Goal: Task Accomplishment & Management: Use online tool/utility

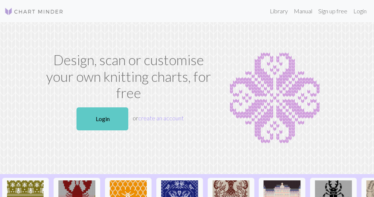
click at [109, 123] on link "Login" at bounding box center [103, 118] width 52 height 23
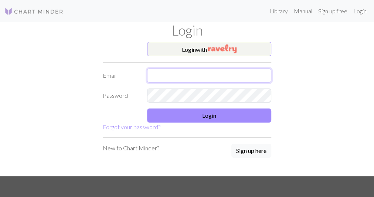
click at [211, 80] on input "text" at bounding box center [209, 75] width 124 height 14
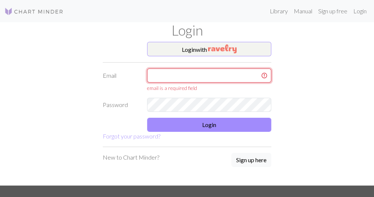
click at [200, 77] on input "text" at bounding box center [209, 75] width 124 height 14
type input "eloise.luxart@gmail.com"
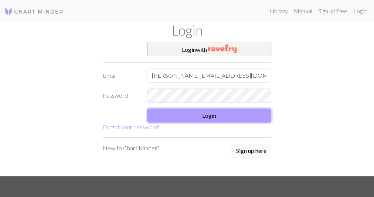
click at [201, 121] on button "Login" at bounding box center [209, 115] width 124 height 14
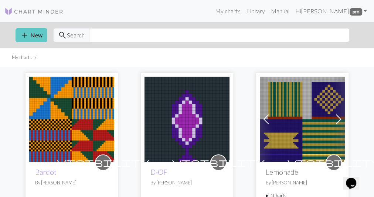
click at [35, 37] on button "add New" at bounding box center [32, 35] width 32 height 14
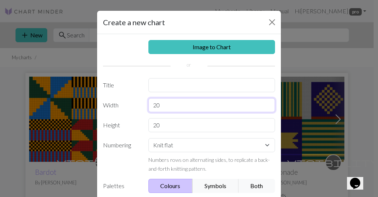
click at [169, 108] on input "20" at bounding box center [212, 105] width 127 height 14
click at [167, 108] on input "20" at bounding box center [212, 105] width 127 height 14
drag, startPoint x: 157, startPoint y: 106, endPoint x: 145, endPoint y: 104, distance: 12.7
click at [145, 104] on div "20" at bounding box center [212, 105] width 136 height 14
type input "30"
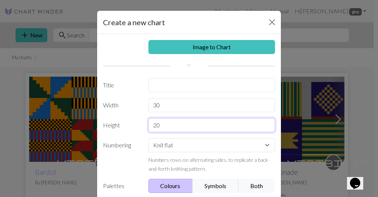
drag, startPoint x: 156, startPoint y: 127, endPoint x: 149, endPoint y: 127, distance: 7.0
click at [149, 127] on input "20" at bounding box center [212, 125] width 127 height 14
type input "40"
click at [247, 187] on button "Both" at bounding box center [257, 186] width 37 height 14
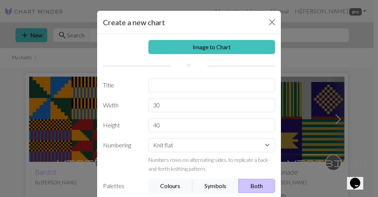
click at [247, 186] on button "Both" at bounding box center [257, 186] width 37 height 14
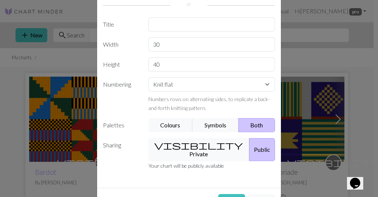
scroll to position [77, 0]
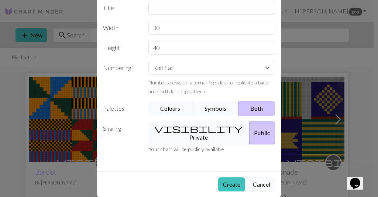
click at [192, 129] on button "visibility Private" at bounding box center [200, 132] width 102 height 23
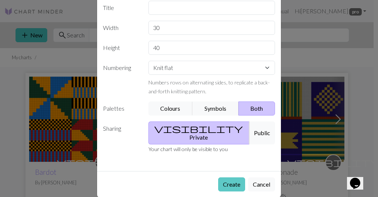
click at [235, 177] on button "Create" at bounding box center [231, 184] width 27 height 14
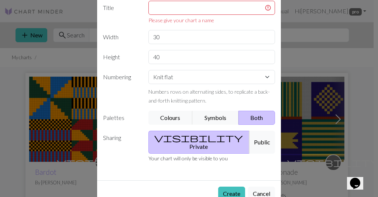
scroll to position [0, 0]
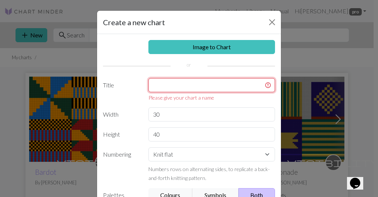
click at [196, 83] on input "text" at bounding box center [212, 85] width 127 height 14
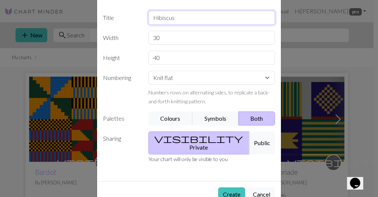
scroll to position [77, 0]
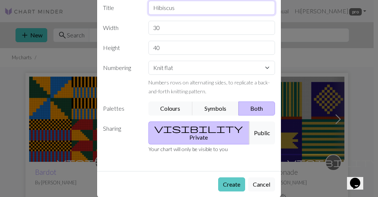
type input "Hibiscus"
click at [235, 177] on button "Create" at bounding box center [231, 184] width 27 height 14
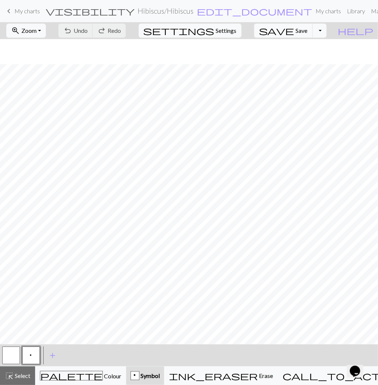
scroll to position [27, 0]
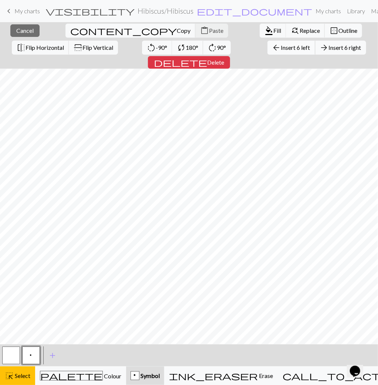
drag, startPoint x: 45, startPoint y: 35, endPoint x: 213, endPoint y: 49, distance: 168.4
click at [281, 49] on span "Insert 6 left" at bounding box center [295, 47] width 29 height 7
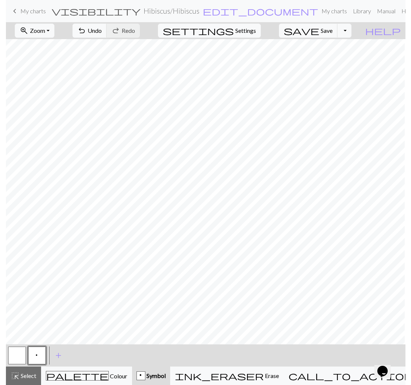
scroll to position [23, 0]
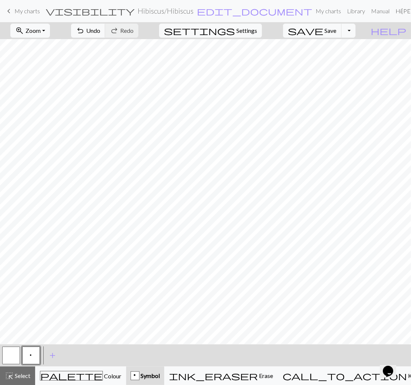
click at [14, 196] on button "button" at bounding box center [11, 356] width 18 height 18
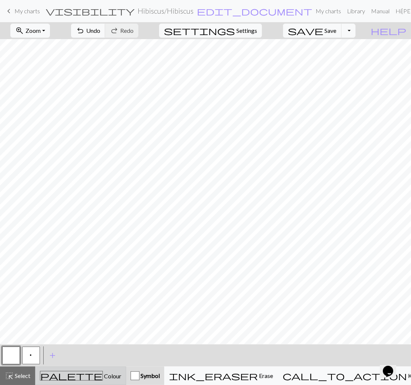
click at [103, 196] on span "Colour" at bounding box center [112, 376] width 18 height 7
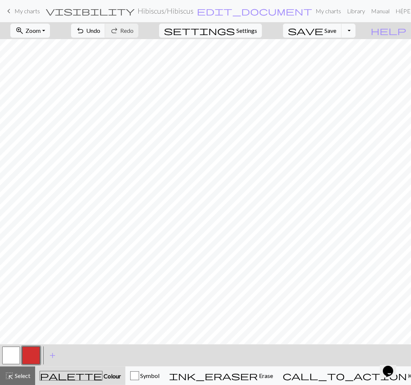
click at [31, 196] on button "button" at bounding box center [31, 356] width 18 height 18
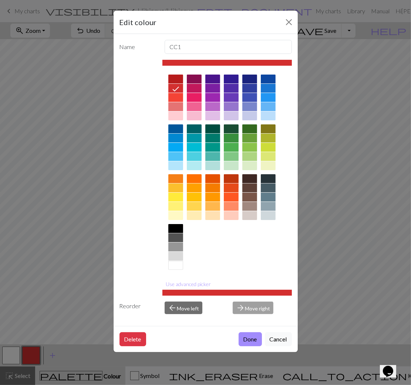
click at [209, 189] on div at bounding box center [212, 188] width 15 height 9
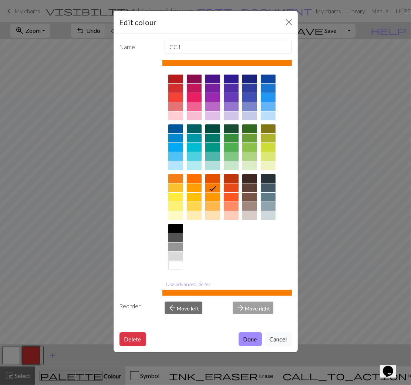
click at [211, 196] on div at bounding box center [212, 197] width 15 height 9
click at [190, 196] on button "Use advanced picker" at bounding box center [188, 284] width 52 height 11
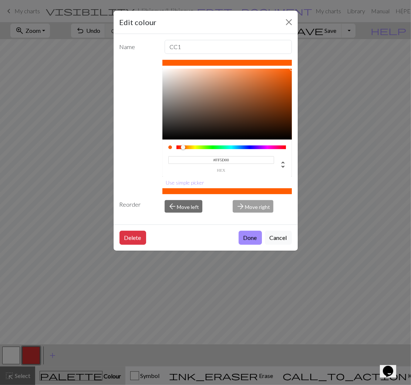
drag, startPoint x: 187, startPoint y: 146, endPoint x: 183, endPoint y: 146, distance: 4.1
click at [183, 146] on div at bounding box center [183, 147] width 4 height 4
drag, startPoint x: 287, startPoint y: 71, endPoint x: 266, endPoint y: 68, distance: 20.9
click at [266, 68] on div at bounding box center [266, 69] width 4 height 4
click at [183, 145] on div at bounding box center [183, 147] width 4 height 4
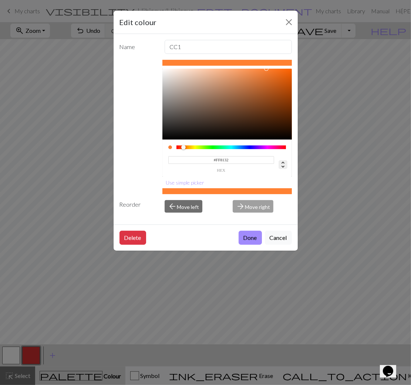
click at [281, 161] on icon at bounding box center [282, 164] width 9 height 9
type input "255"
click at [254, 196] on button "Done" at bounding box center [249, 238] width 23 height 14
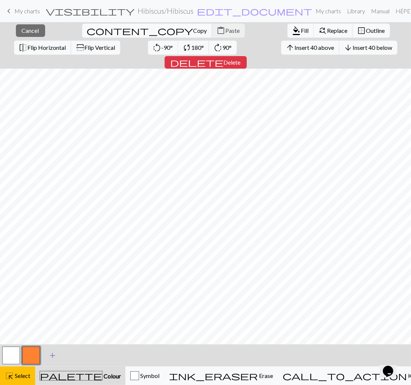
click at [54, 196] on span "add" at bounding box center [52, 356] width 9 height 10
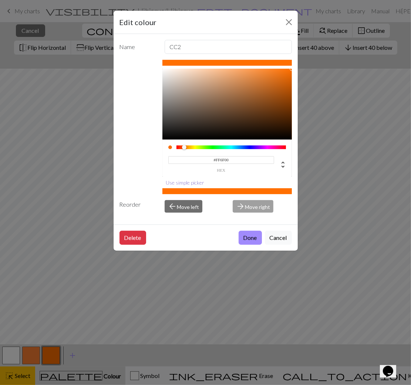
click at [183, 183] on button "Use simple picker" at bounding box center [184, 182] width 45 height 11
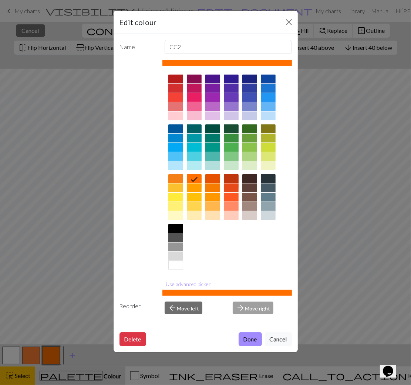
click at [197, 108] on div at bounding box center [194, 106] width 15 height 9
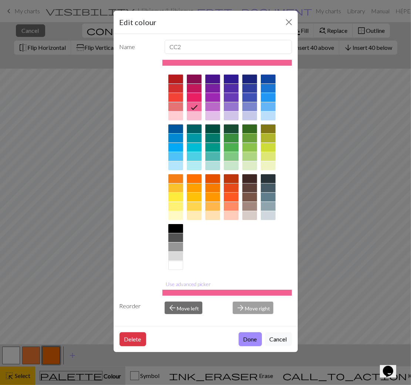
click at [194, 99] on div at bounding box center [194, 97] width 15 height 9
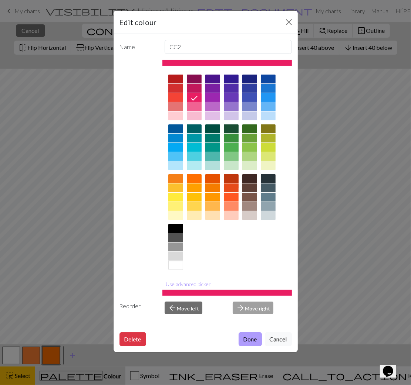
click at [251, 196] on button "Done" at bounding box center [249, 340] width 23 height 14
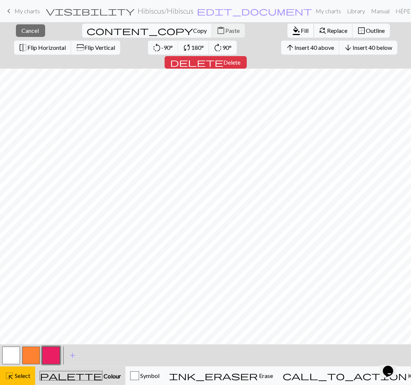
click at [301, 31] on span "Fill" at bounding box center [305, 30] width 8 height 7
click at [31, 196] on button "button" at bounding box center [31, 356] width 18 height 18
click at [301, 30] on span "Fill" at bounding box center [305, 30] width 8 height 7
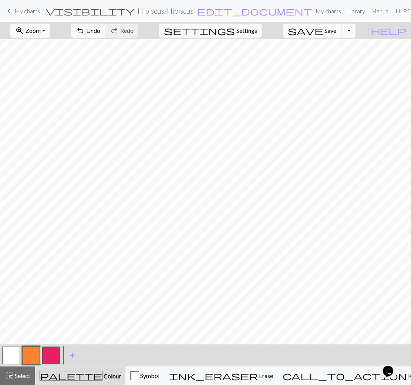
click at [56, 196] on button "button" at bounding box center [51, 356] width 18 height 18
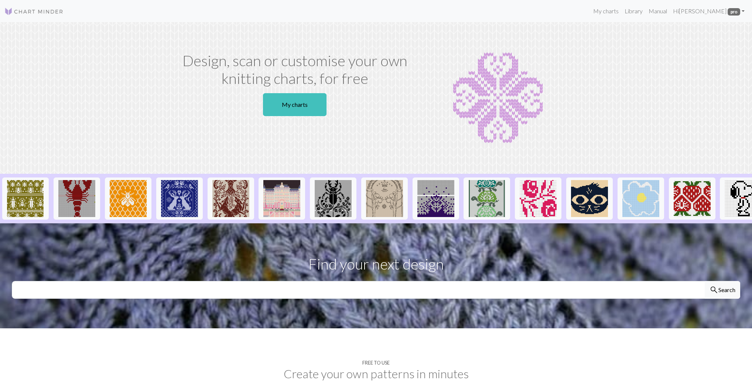
click at [295, 108] on link "My charts" at bounding box center [295, 104] width 64 height 23
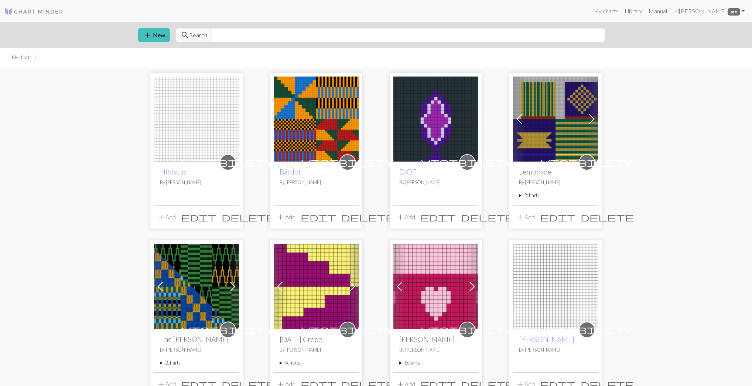
click at [192, 131] on img at bounding box center [196, 119] width 85 height 85
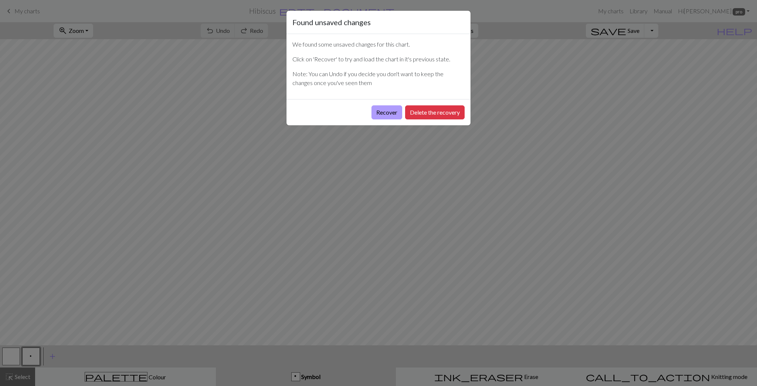
click at [391, 111] on button "Recover" at bounding box center [386, 112] width 31 height 14
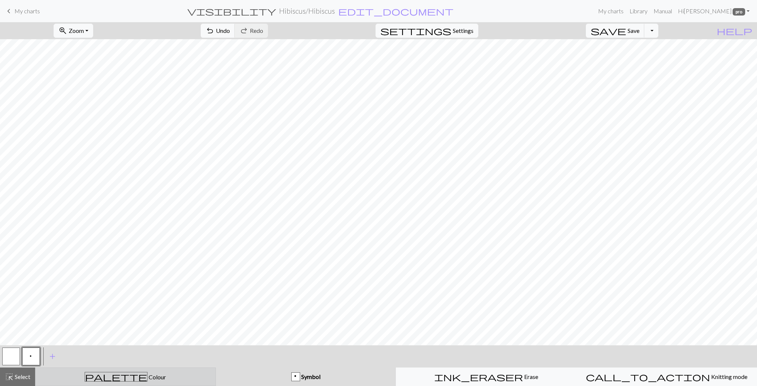
click at [147, 379] on span "Colour" at bounding box center [156, 376] width 18 height 7
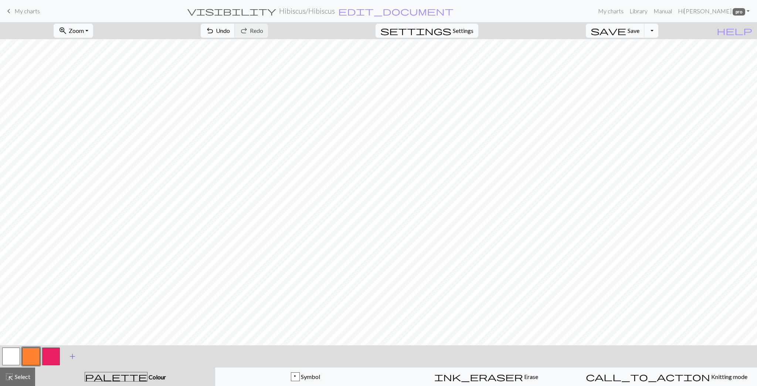
click at [74, 356] on span "add" at bounding box center [72, 356] width 9 height 10
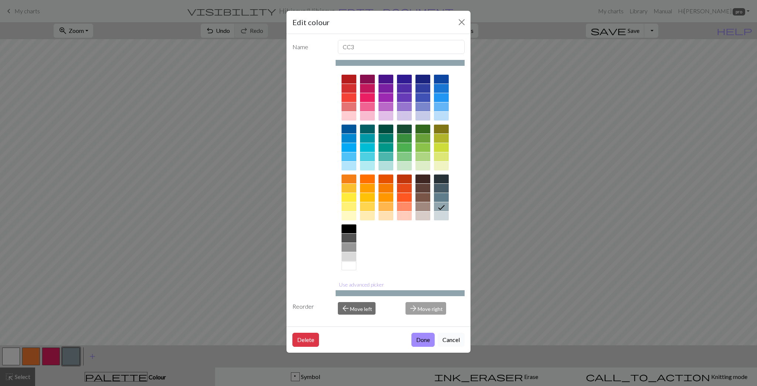
click at [446, 339] on button "Cancel" at bounding box center [451, 340] width 27 height 14
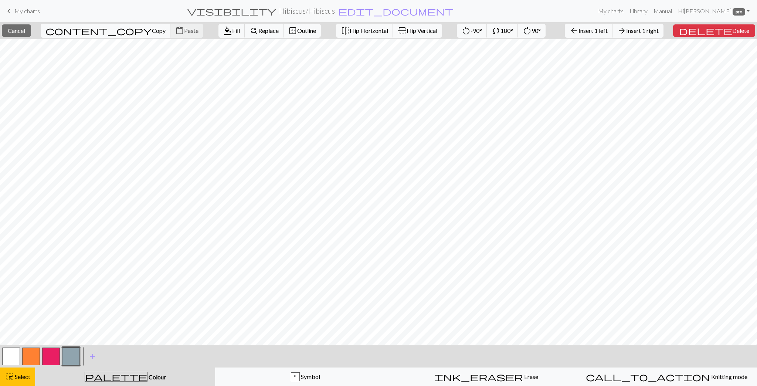
click at [72, 352] on button "button" at bounding box center [71, 356] width 18 height 18
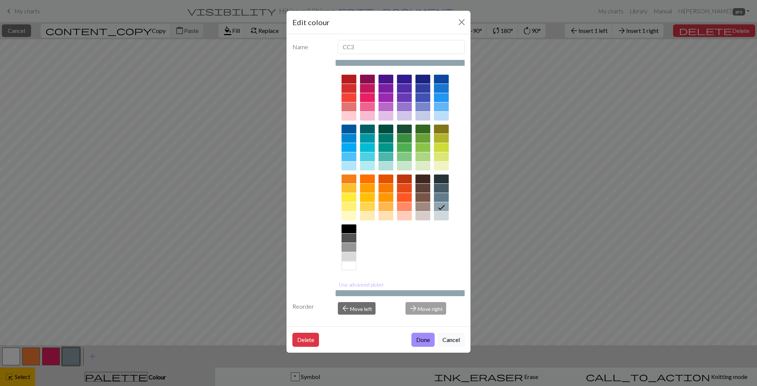
drag, startPoint x: 423, startPoint y: 339, endPoint x: 148, endPoint y: 0, distance: 436.2
click at [423, 339] on button "Done" at bounding box center [422, 340] width 23 height 14
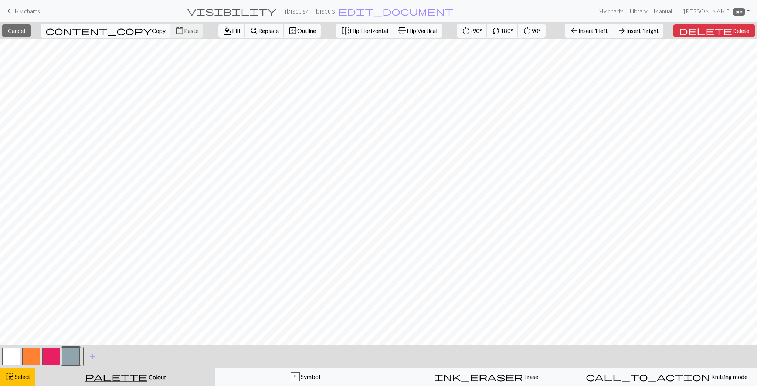
click at [232, 32] on span "Fill" at bounding box center [236, 30] width 8 height 7
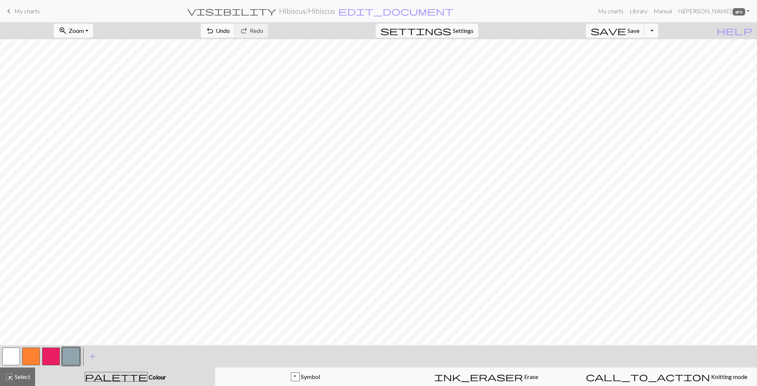
click at [49, 359] on button "button" at bounding box center [51, 356] width 18 height 18
click at [69, 356] on button "button" at bounding box center [71, 356] width 18 height 18
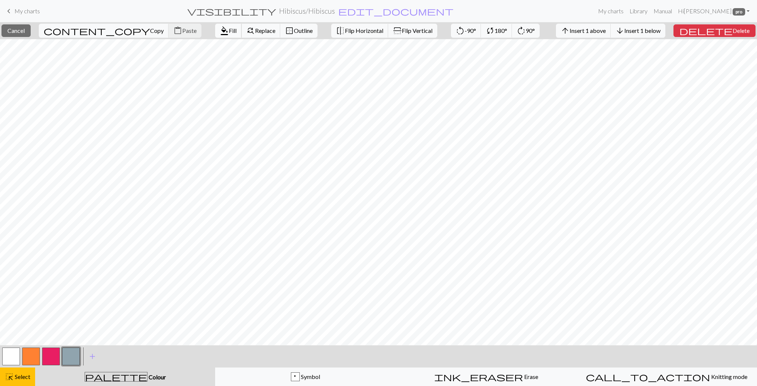
click at [229, 28] on span "Fill" at bounding box center [233, 30] width 8 height 7
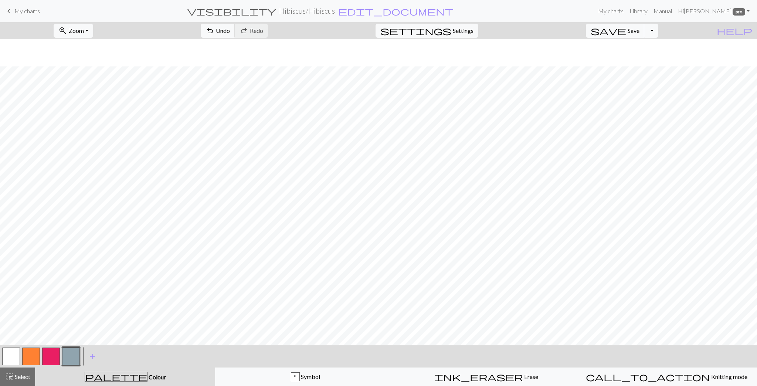
scroll to position [27, 0]
click at [18, 377] on span "Select" at bounding box center [22, 376] width 17 height 7
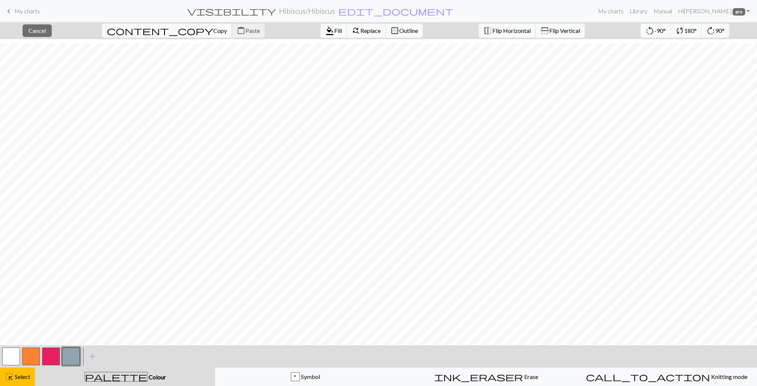
click at [213, 30] on span "Copy" at bounding box center [220, 30] width 14 height 7
click at [145, 27] on button "content_copy Copy" at bounding box center [167, 31] width 130 height 14
click at [245, 29] on span "Paste" at bounding box center [252, 30] width 14 height 7
click at [71, 357] on button "button" at bounding box center [71, 356] width 18 height 18
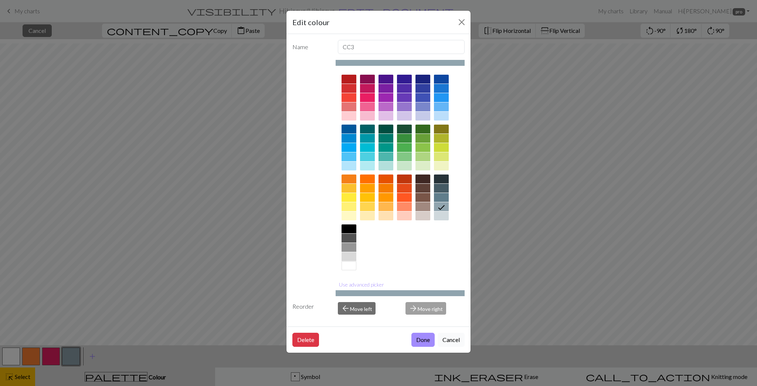
click at [454, 340] on button "Cancel" at bounding box center [451, 340] width 27 height 14
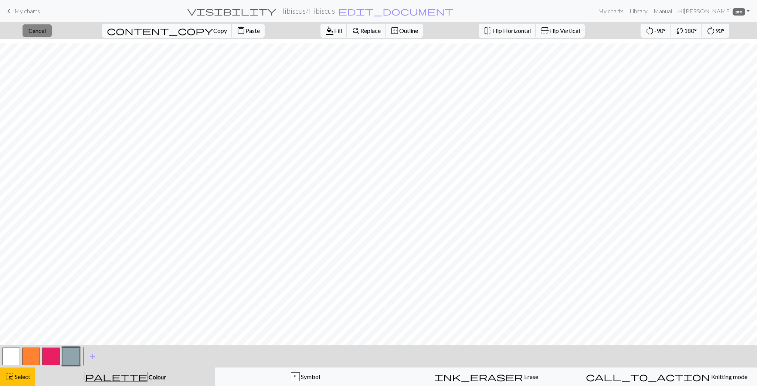
click at [46, 31] on span "Cancel" at bounding box center [36, 30] width 17 height 7
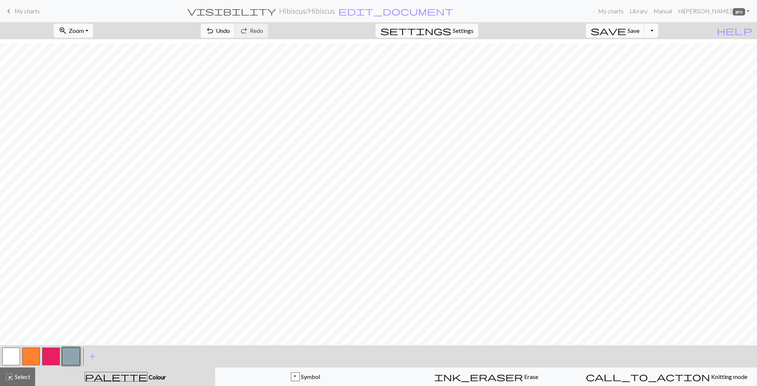
drag, startPoint x: 27, startPoint y: 357, endPoint x: 50, endPoint y: 347, distance: 24.0
click at [27, 356] on button "button" at bounding box center [31, 356] width 18 height 18
click at [53, 357] on button "button" at bounding box center [51, 356] width 18 height 18
click at [230, 33] on span "Undo" at bounding box center [223, 30] width 14 height 7
click at [35, 353] on button "button" at bounding box center [31, 356] width 18 height 18
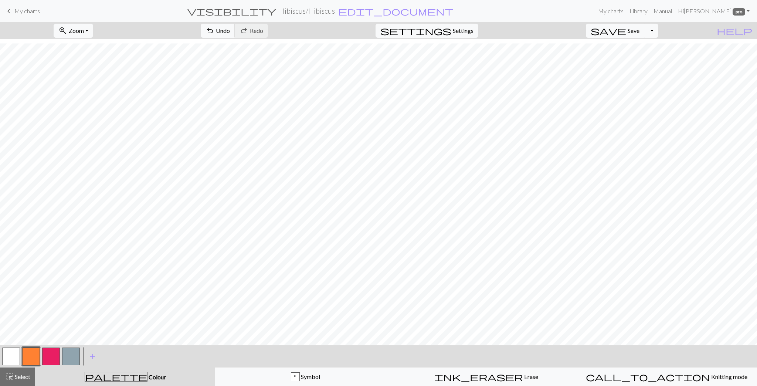
drag, startPoint x: 50, startPoint y: 360, endPoint x: 82, endPoint y: 346, distance: 34.7
click at [50, 360] on button "button" at bounding box center [51, 356] width 18 height 18
click at [235, 34] on button "undo Undo Undo" at bounding box center [218, 31] width 34 height 14
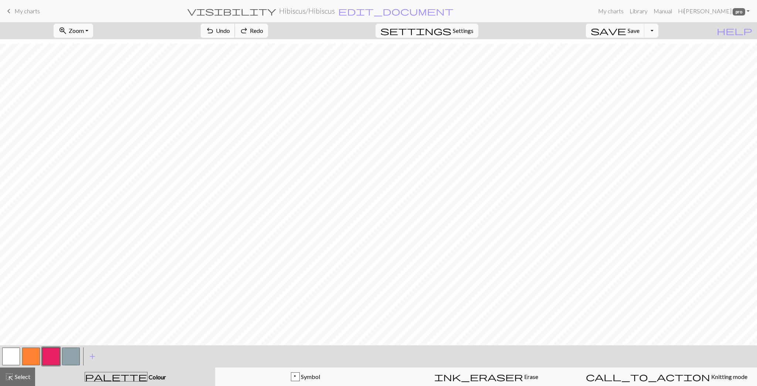
click at [235, 34] on button "undo Undo Undo" at bounding box center [218, 31] width 34 height 14
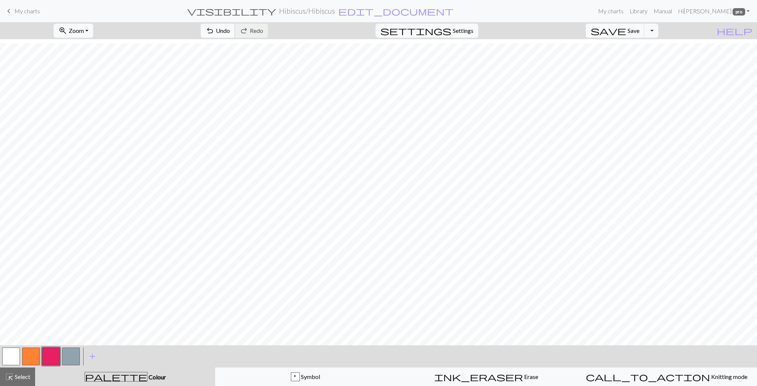
click at [230, 27] on span "Undo" at bounding box center [223, 30] width 14 height 7
click at [33, 355] on button "button" at bounding box center [31, 356] width 18 height 18
click at [47, 358] on button "button" at bounding box center [51, 356] width 18 height 18
click at [230, 30] on span "Undo" at bounding box center [223, 30] width 14 height 7
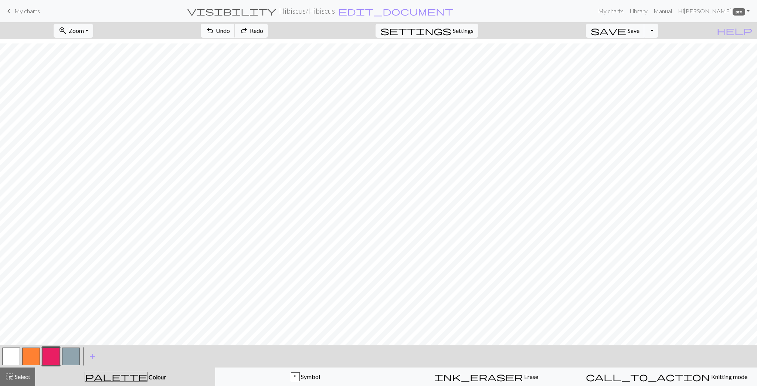
click at [230, 30] on span "Undo" at bounding box center [223, 30] width 14 height 7
click at [27, 354] on button "button" at bounding box center [31, 356] width 18 height 18
click at [51, 355] on button "button" at bounding box center [51, 356] width 18 height 18
click at [31, 357] on button "button" at bounding box center [31, 356] width 18 height 18
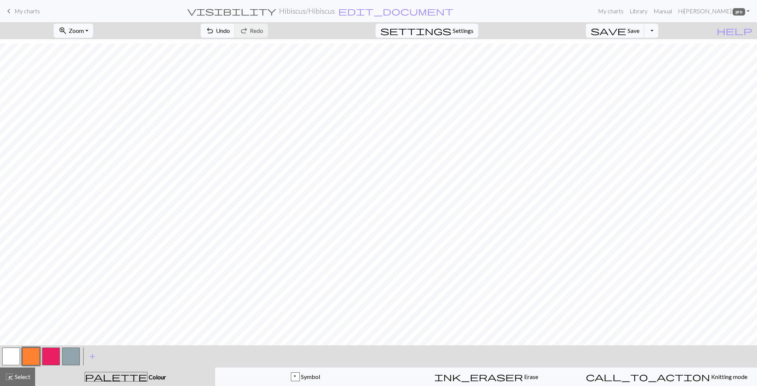
click at [52, 360] on button "button" at bounding box center [51, 356] width 18 height 18
drag, startPoint x: 33, startPoint y: 355, endPoint x: 53, endPoint y: 346, distance: 21.7
click at [34, 355] on button "button" at bounding box center [31, 356] width 18 height 18
click at [49, 364] on button "button" at bounding box center [51, 356] width 18 height 18
drag, startPoint x: 29, startPoint y: 356, endPoint x: 50, endPoint y: 341, distance: 25.4
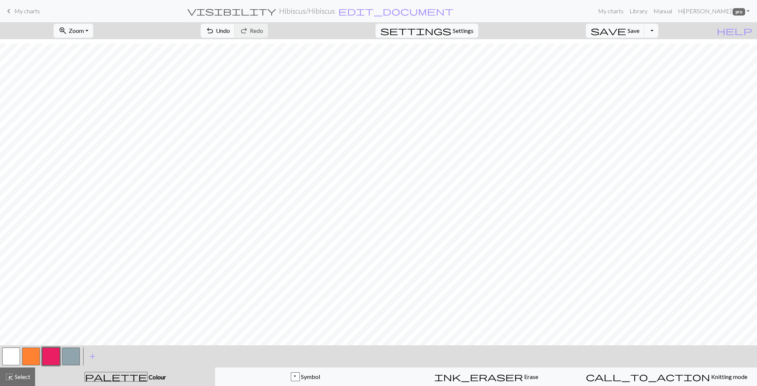
click at [30, 356] on button "button" at bounding box center [31, 356] width 18 height 18
click at [30, 355] on button "button" at bounding box center [31, 356] width 18 height 18
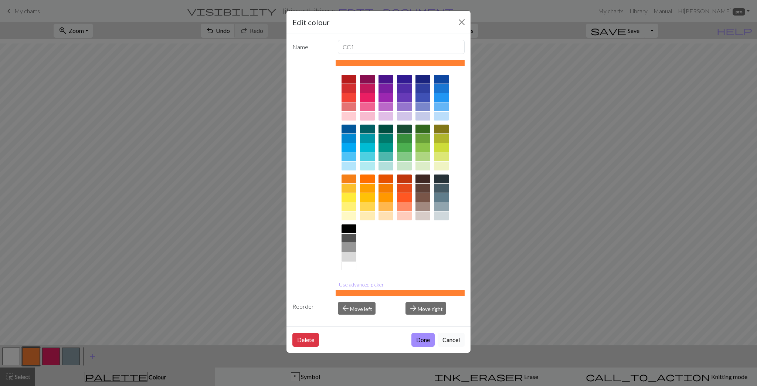
click at [449, 338] on button "Cancel" at bounding box center [451, 340] width 27 height 14
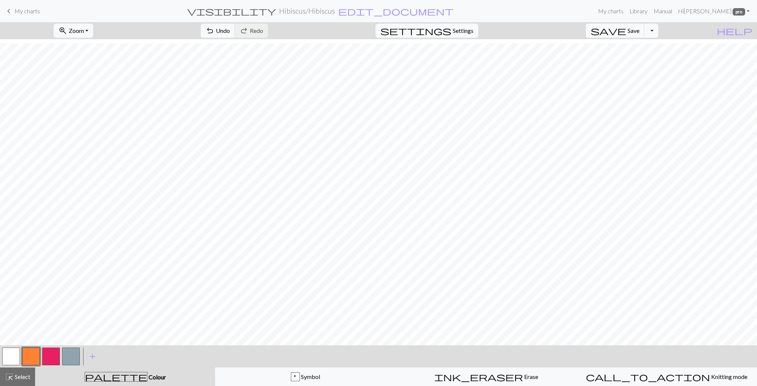
click at [50, 354] on button "button" at bounding box center [51, 356] width 18 height 18
click at [230, 30] on span "Undo" at bounding box center [223, 30] width 14 height 7
click at [52, 352] on button "button" at bounding box center [51, 356] width 18 height 18
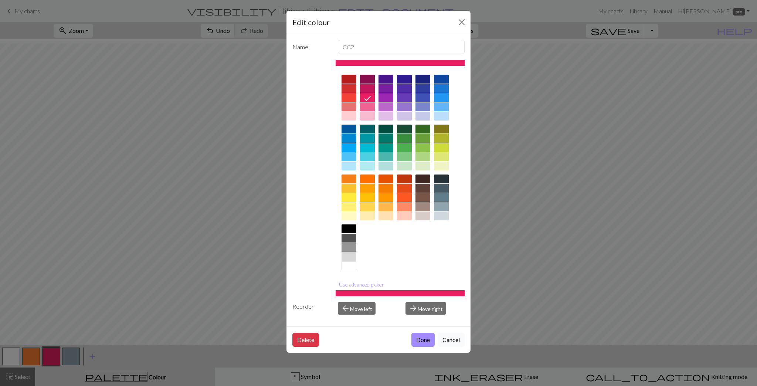
click at [452, 336] on button "Cancel" at bounding box center [451, 340] width 27 height 14
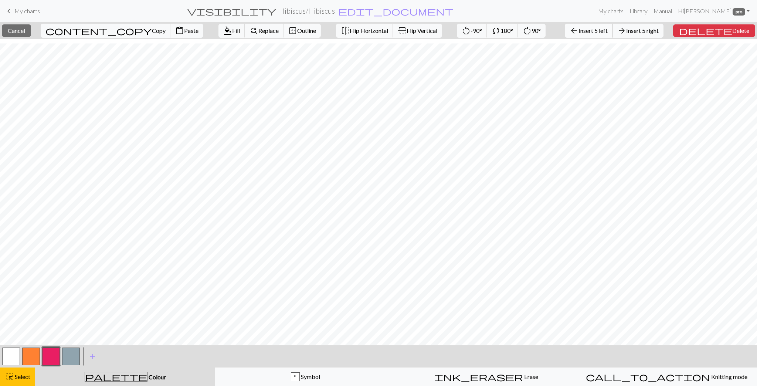
click at [598, 27] on span "Insert 5 left" at bounding box center [592, 30] width 29 height 7
click at [28, 358] on button "button" at bounding box center [31, 356] width 18 height 18
click at [232, 30] on span "Fill" at bounding box center [236, 30] width 8 height 7
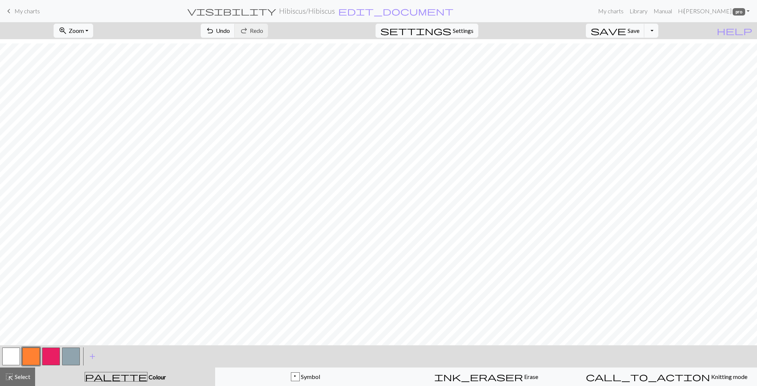
click at [70, 353] on button "button" at bounding box center [71, 356] width 18 height 18
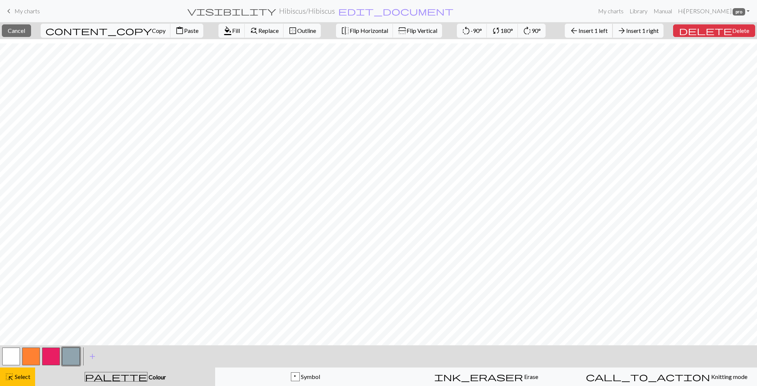
click at [578, 31] on span "arrow_back" at bounding box center [574, 31] width 9 height 10
click at [24, 359] on button "button" at bounding box center [31, 356] width 18 height 18
click at [232, 32] on span "Fill" at bounding box center [236, 30] width 8 height 7
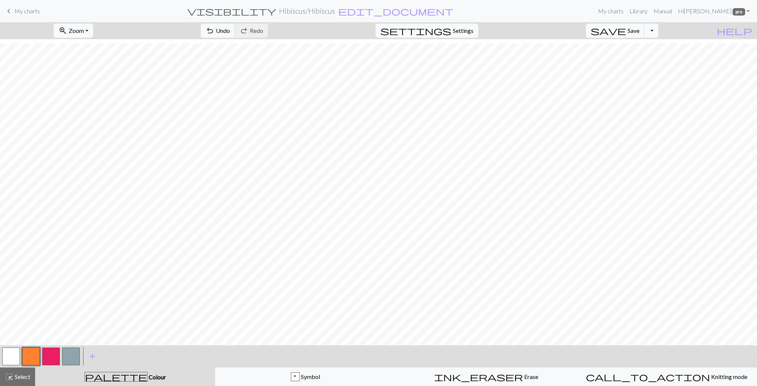
click at [72, 359] on button "button" at bounding box center [71, 356] width 18 height 18
click at [235, 27] on button "undo Undo Undo" at bounding box center [218, 31] width 34 height 14
click at [235, 26] on button "undo Undo Undo" at bounding box center [218, 31] width 34 height 14
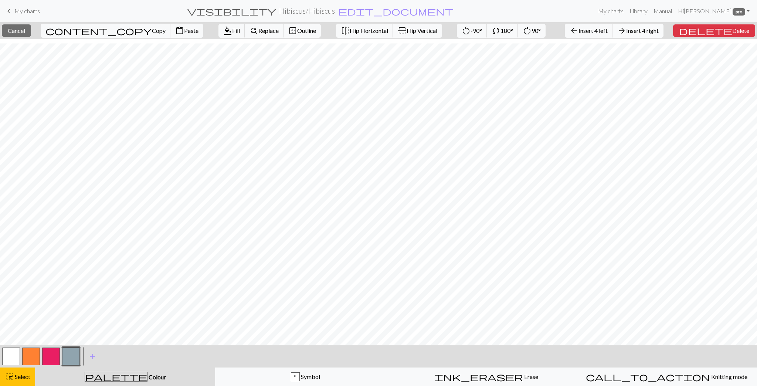
click at [659, 28] on span "Insert 4 right" at bounding box center [642, 30] width 33 height 7
drag, startPoint x: 27, startPoint y: 356, endPoint x: 35, endPoint y: 346, distance: 12.3
click at [27, 356] on button "button" at bounding box center [31, 356] width 18 height 18
click at [232, 31] on span "Fill" at bounding box center [236, 30] width 8 height 7
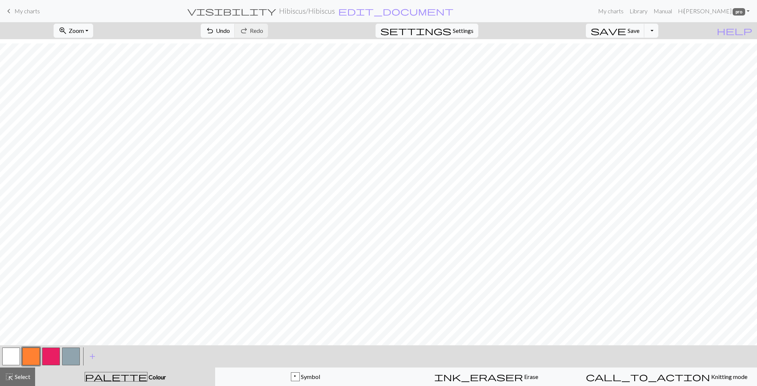
drag, startPoint x: 69, startPoint y: 358, endPoint x: 94, endPoint y: 343, distance: 28.5
click at [69, 358] on button "button" at bounding box center [71, 356] width 18 height 18
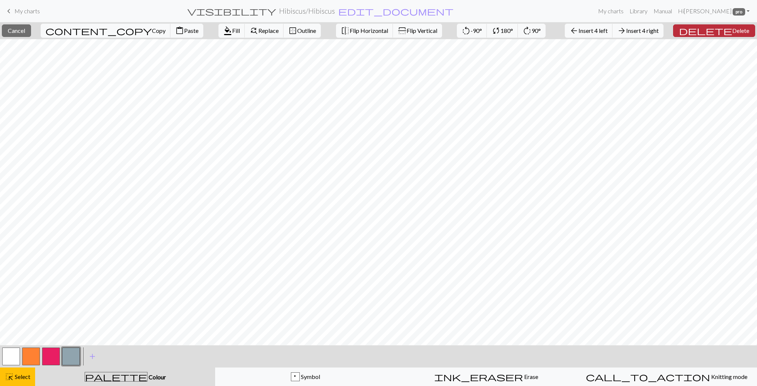
click at [732, 32] on span "Delete" at bounding box center [740, 30] width 17 height 7
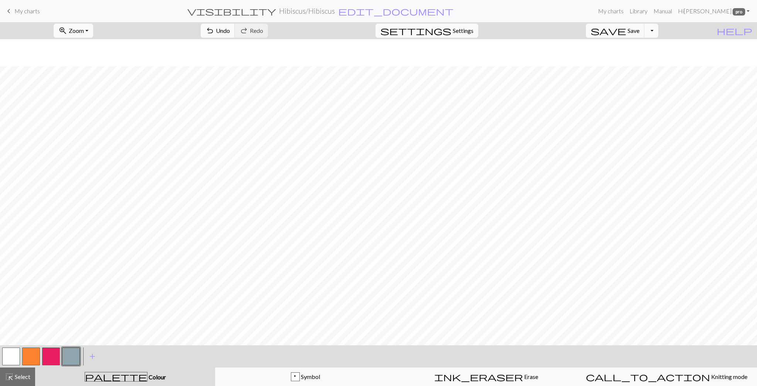
scroll to position [27, 0]
